Goal: Task Accomplishment & Management: Use online tool/utility

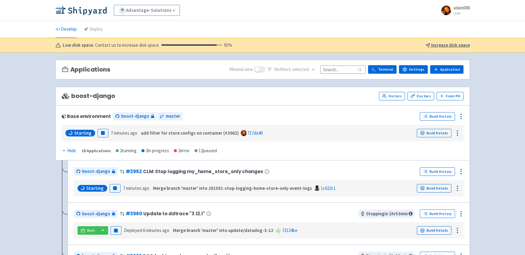
click at [442, 45] on u "Increase disk space" at bounding box center [450, 45] width 39 height 6
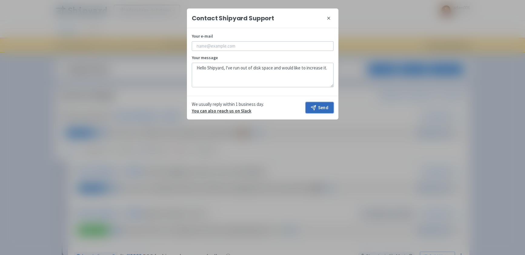
click at [318, 108] on button "Send" at bounding box center [319, 107] width 28 height 11
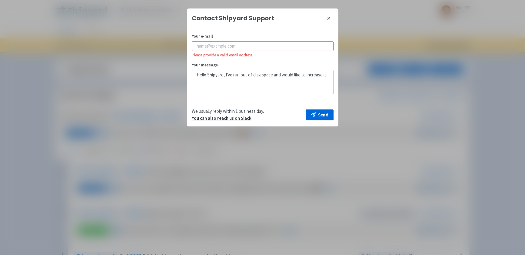
click at [329, 17] on icon at bounding box center [328, 18] width 5 height 5
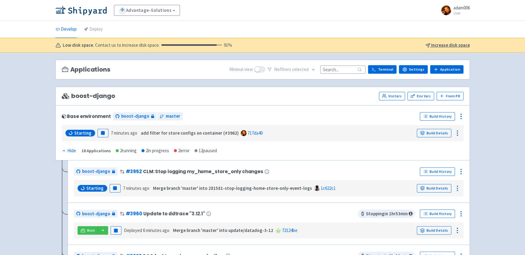
click at [328, 29] on ul "Develop Deploy" at bounding box center [262, 29] width 421 height 17
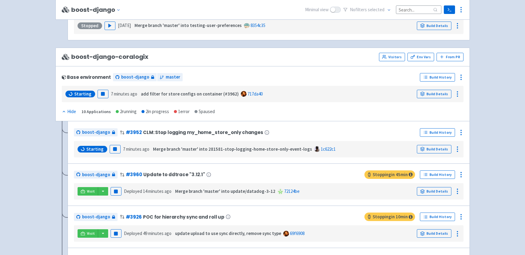
scroll to position [862, 0]
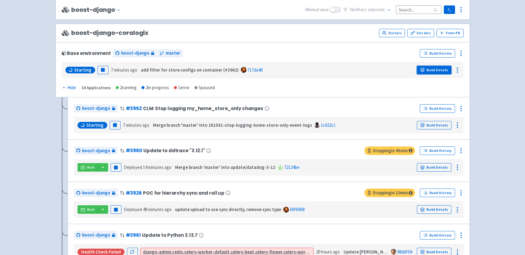
click at [427, 72] on link "Build Details" at bounding box center [434, 70] width 35 height 8
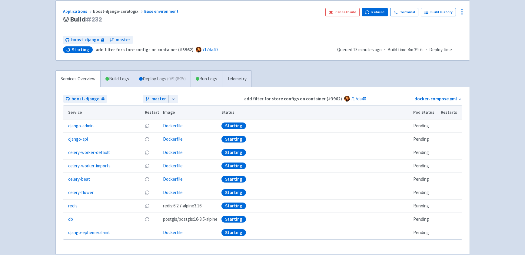
scroll to position [60, 0]
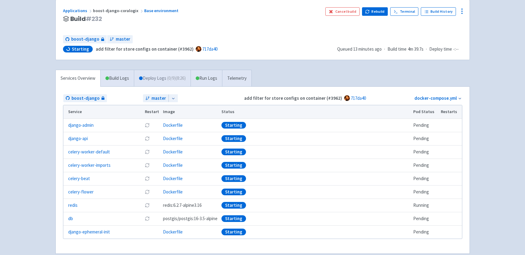
click at [159, 83] on link "Deploy Logs ( 0 / 9 ) (8:26)" at bounding box center [162, 78] width 57 height 17
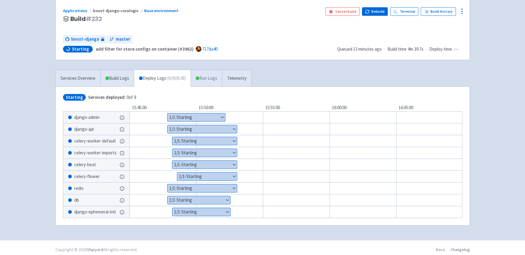
click at [211, 81] on link "Run Logs" at bounding box center [205, 78] width 31 height 17
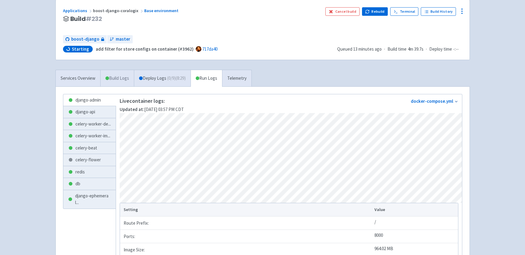
click at [121, 84] on link "Build Logs" at bounding box center [117, 78] width 33 height 17
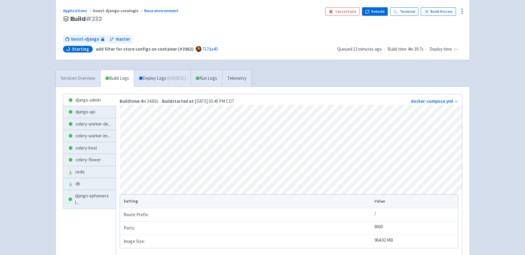
click at [77, 82] on link "Services Overview" at bounding box center [78, 78] width 45 height 17
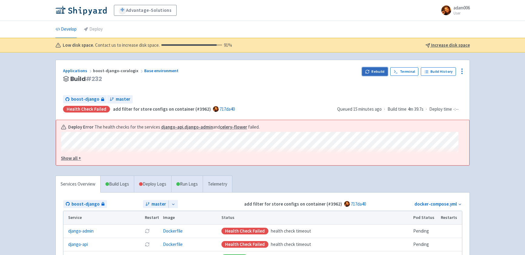
click at [369, 69] on icon "button" at bounding box center [367, 71] width 5 height 5
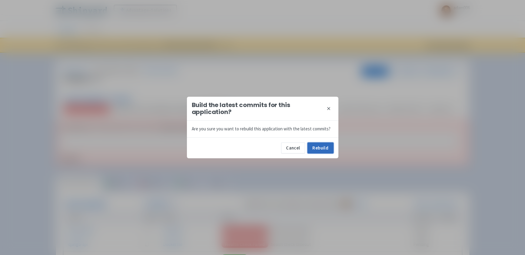
click at [330, 151] on button "Rebuild" at bounding box center [320, 147] width 26 height 11
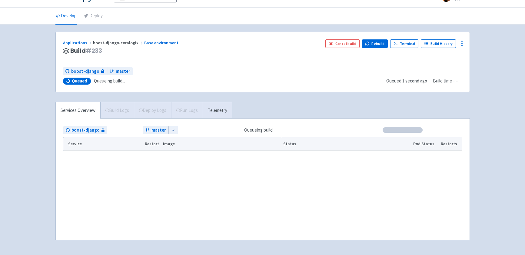
scroll to position [14, 0]
